Goal: Task Accomplishment & Management: Manage account settings

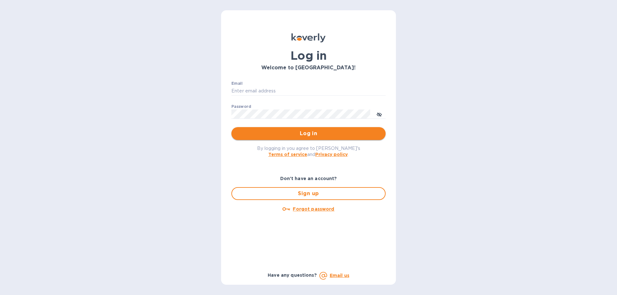
type input "aluzersandel@gmail.com"
click at [284, 133] on span "Log in" at bounding box center [309, 134] width 144 height 8
